Goal: Check status: Check status

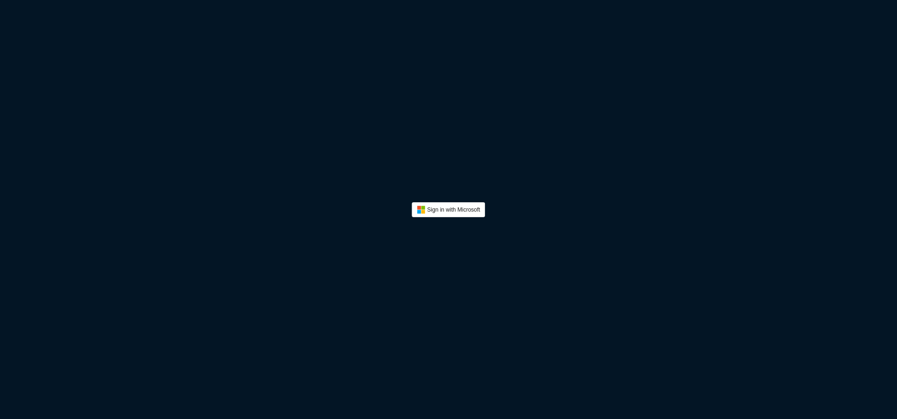
click at [450, 207] on button "Sign In" at bounding box center [448, 209] width 73 height 15
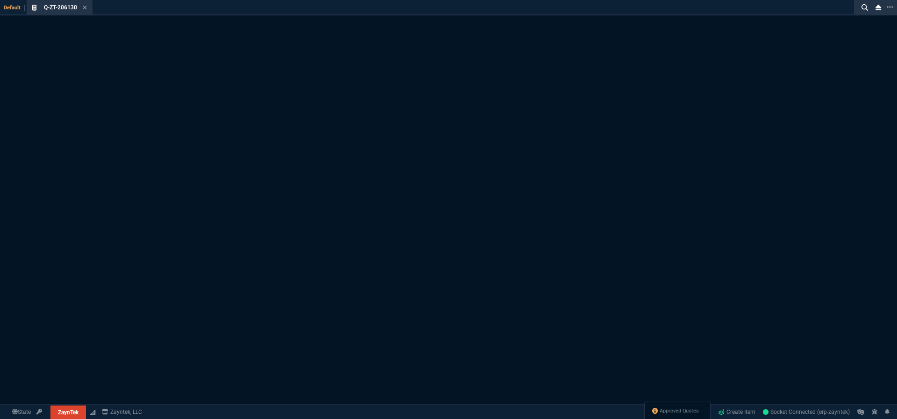
select select "18: totals"
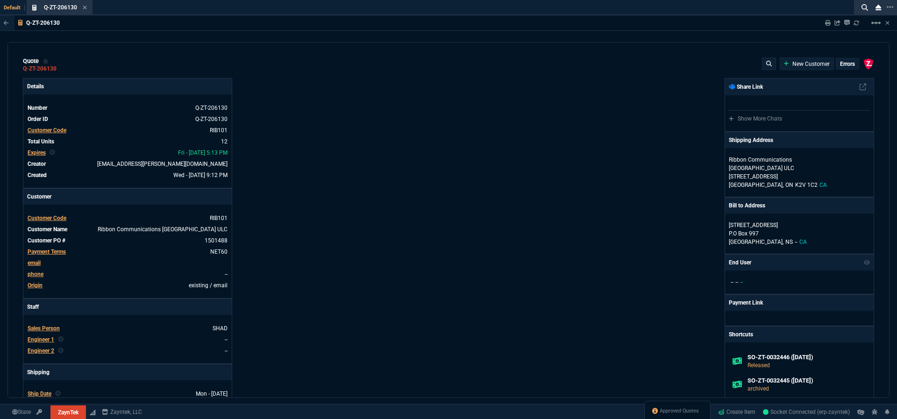
type input "29"
type input "50"
type input "53"
type input "40"
type input "94"
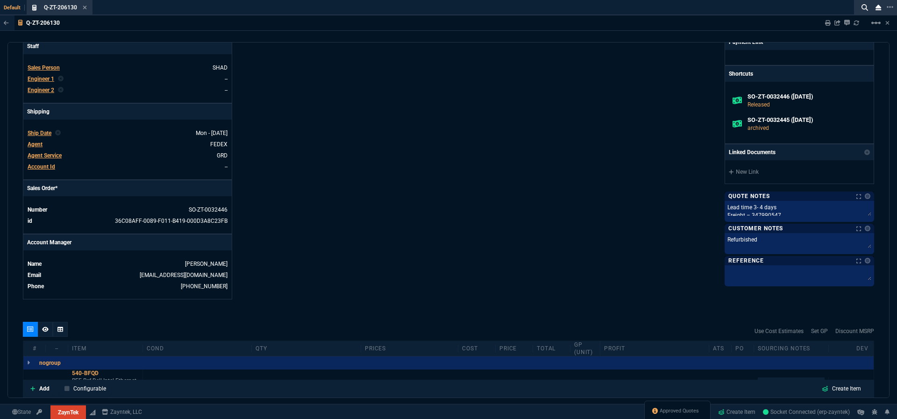
scroll to position [334, 0]
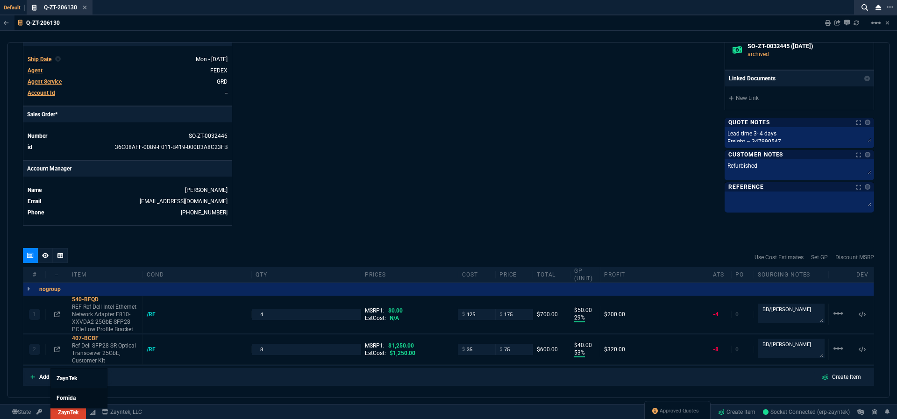
click at [71, 398] on span "Fornida" at bounding box center [66, 398] width 19 height 7
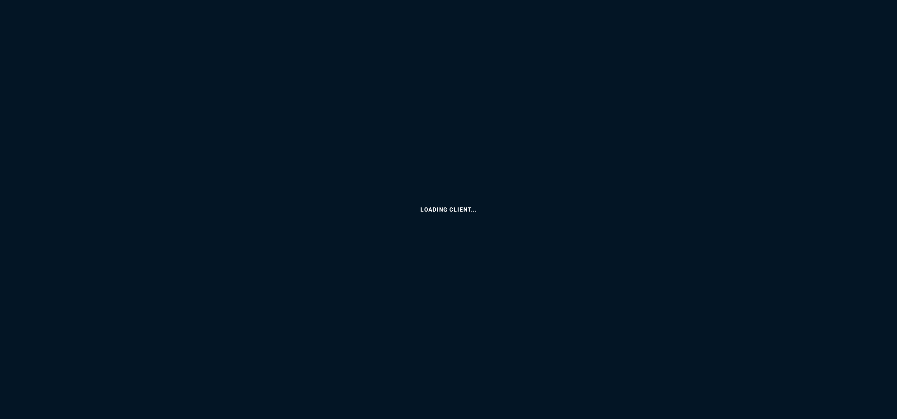
select select "18: totals"
select select
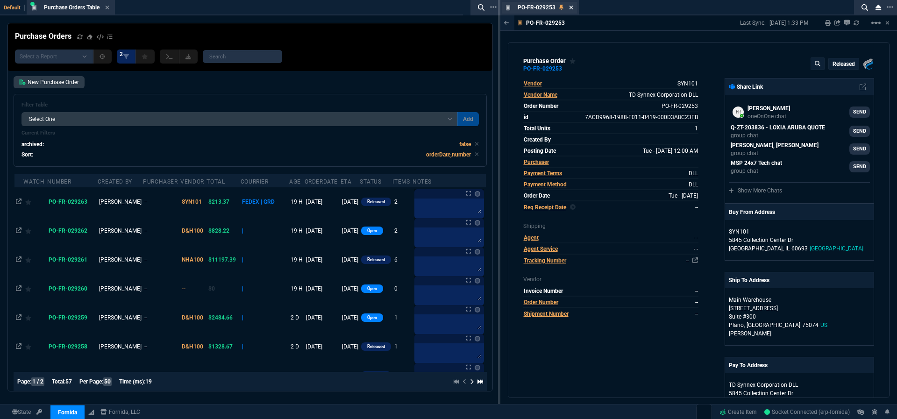
click at [571, 7] on icon at bounding box center [571, 8] width 4 height 6
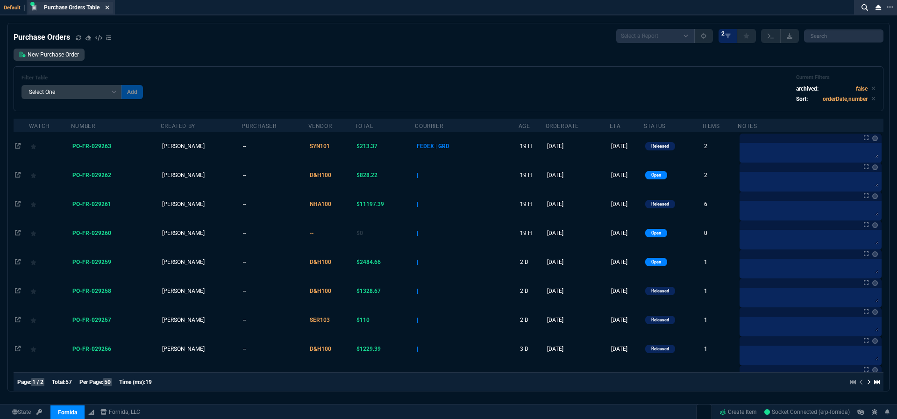
click at [109, 5] on icon at bounding box center [107, 8] width 4 height 6
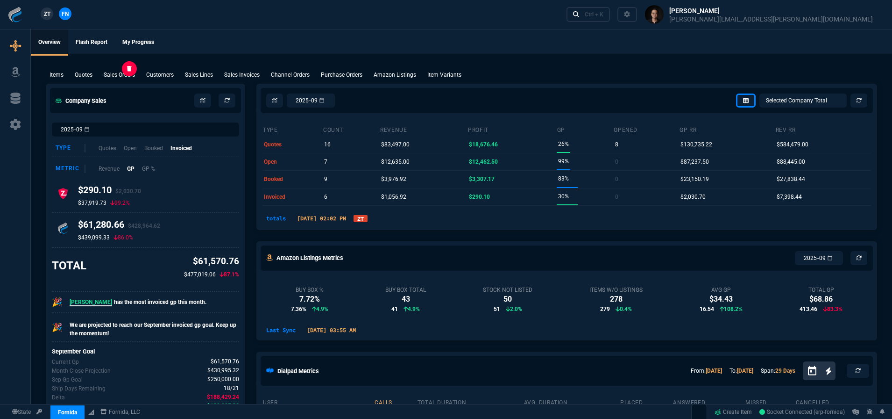
click at [123, 76] on p "Sales Orders" at bounding box center [119, 75] width 31 height 8
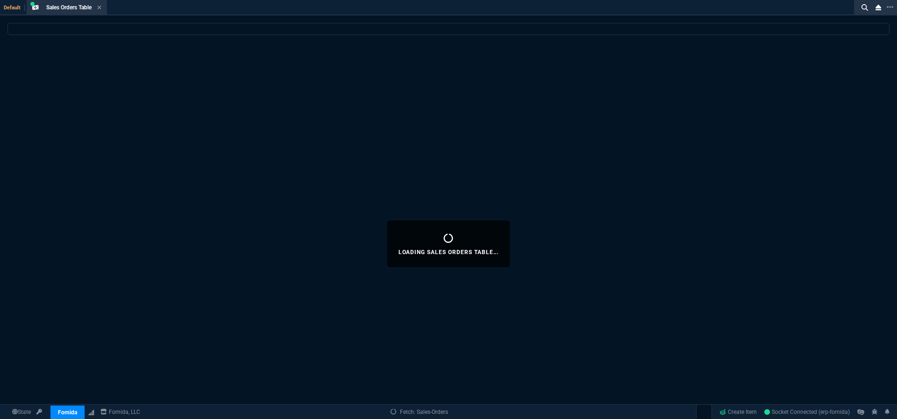
select select
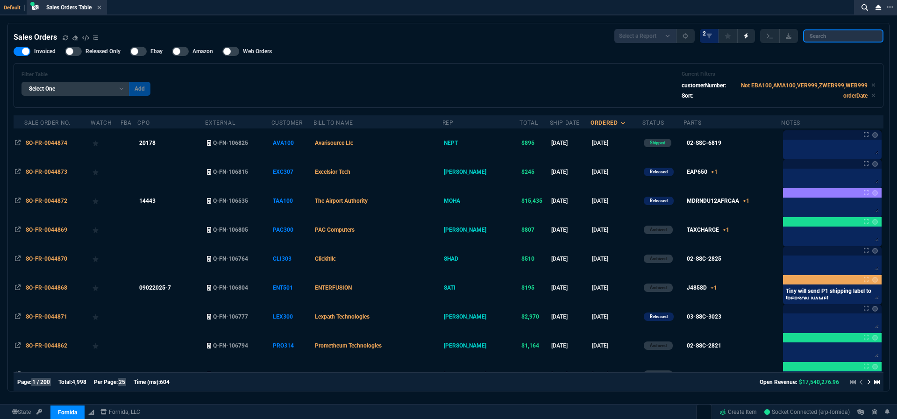
click at [846, 40] on input "search" at bounding box center [843, 35] width 80 height 13
paste input "SO-FR-0044855"
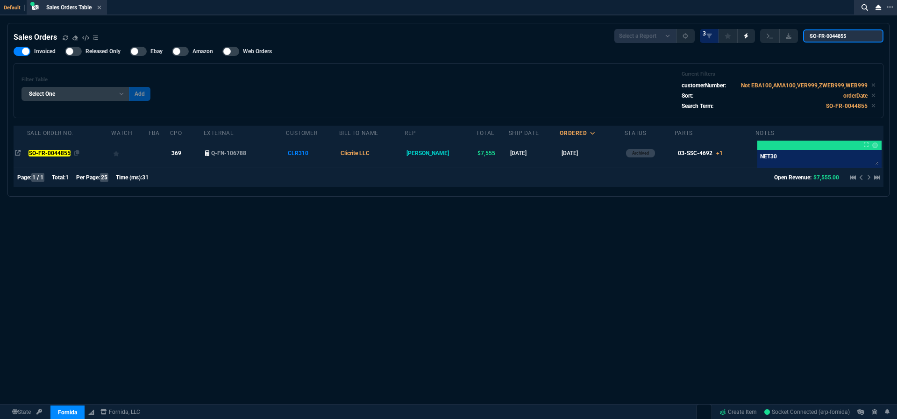
type input "SO-FR-0044855"
click at [46, 155] on mark "SO-FR-0044855" at bounding box center [49, 153] width 42 height 7
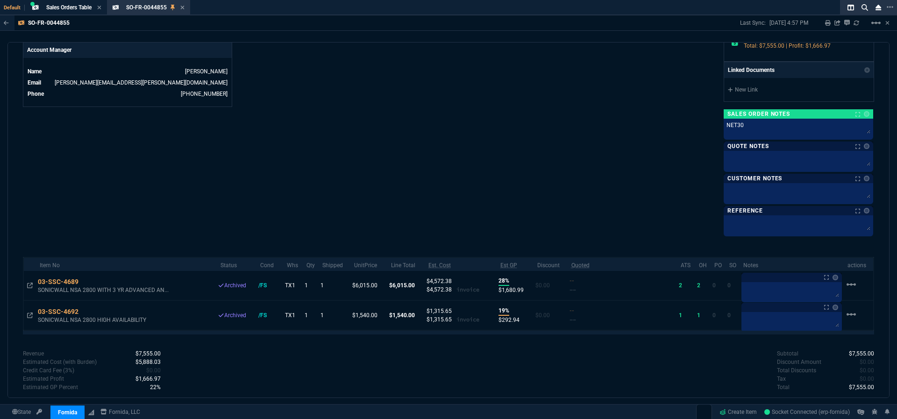
scroll to position [478, 0]
